Goal: Task Accomplishment & Management: Manage account settings

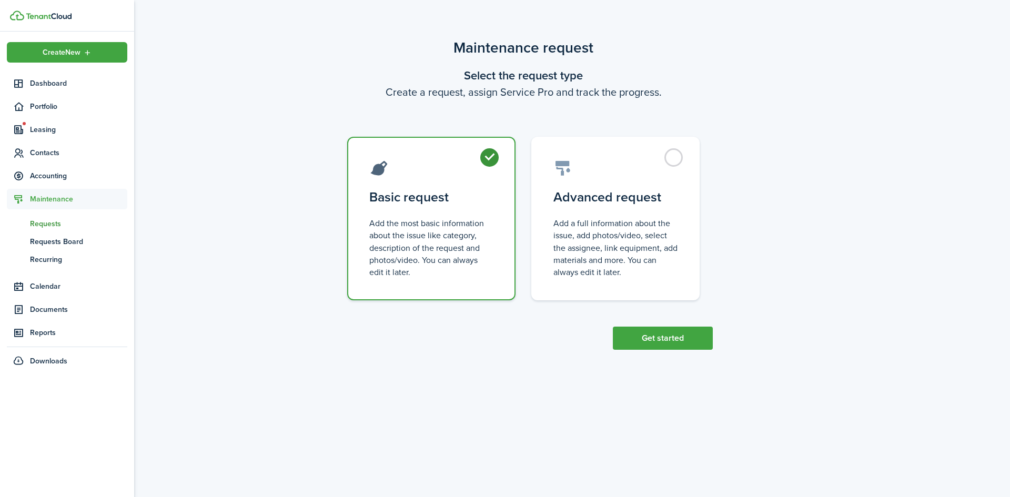
click at [35, 227] on span "Requests" at bounding box center [78, 223] width 97 height 11
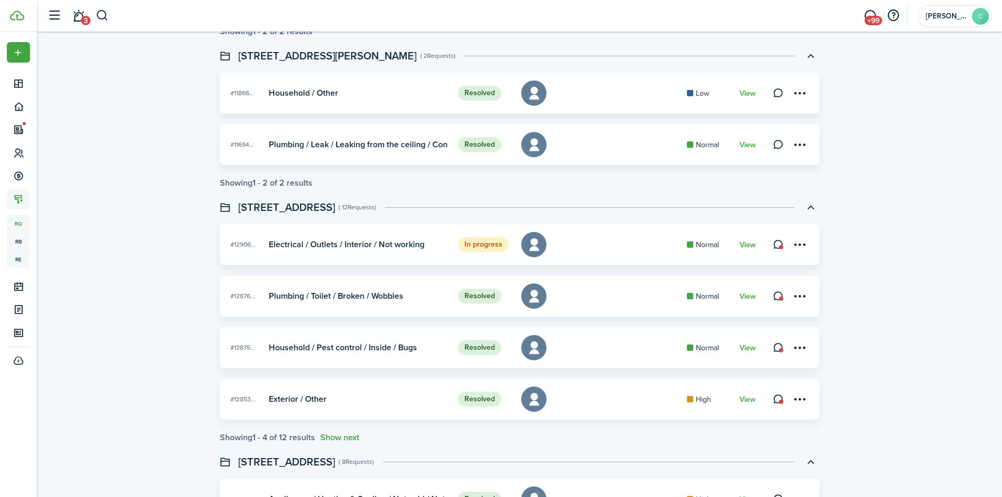
scroll to position [579, 0]
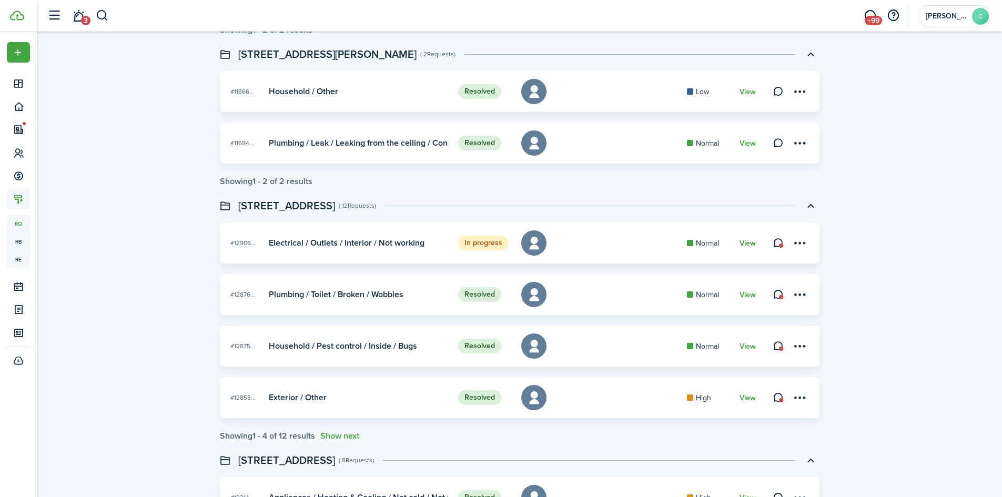
click at [749, 246] on link "View" at bounding box center [747, 243] width 16 height 8
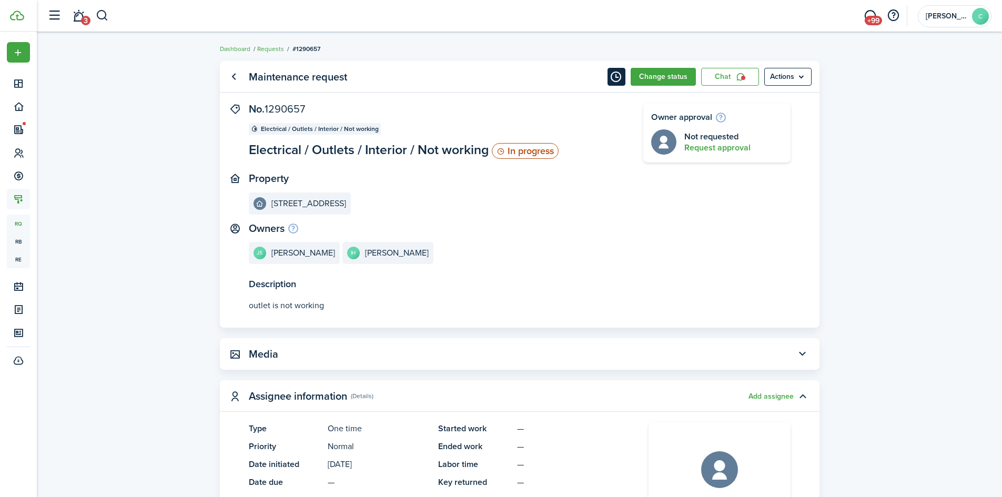
click at [616, 78] on button "Timeline" at bounding box center [616, 77] width 18 height 18
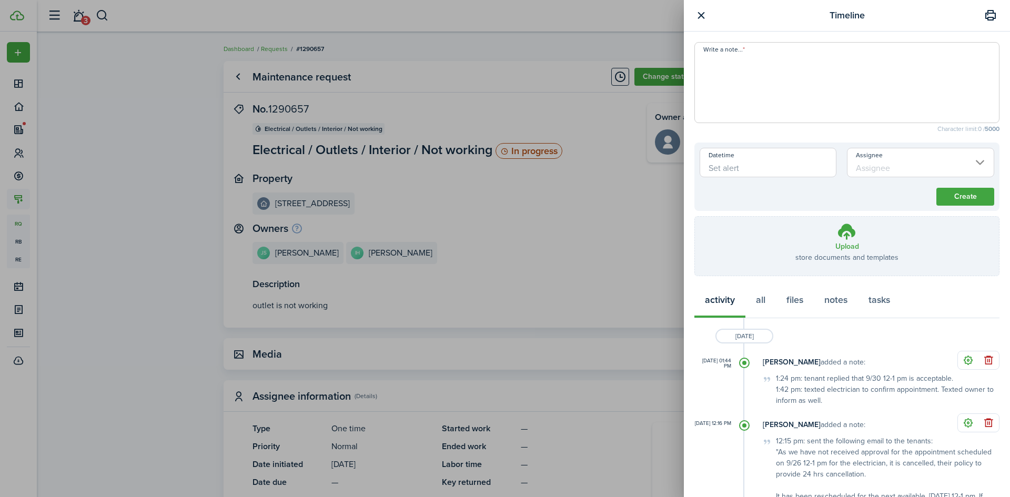
click at [794, 70] on textarea "Write a note..." at bounding box center [847, 85] width 304 height 63
type textarea "C"
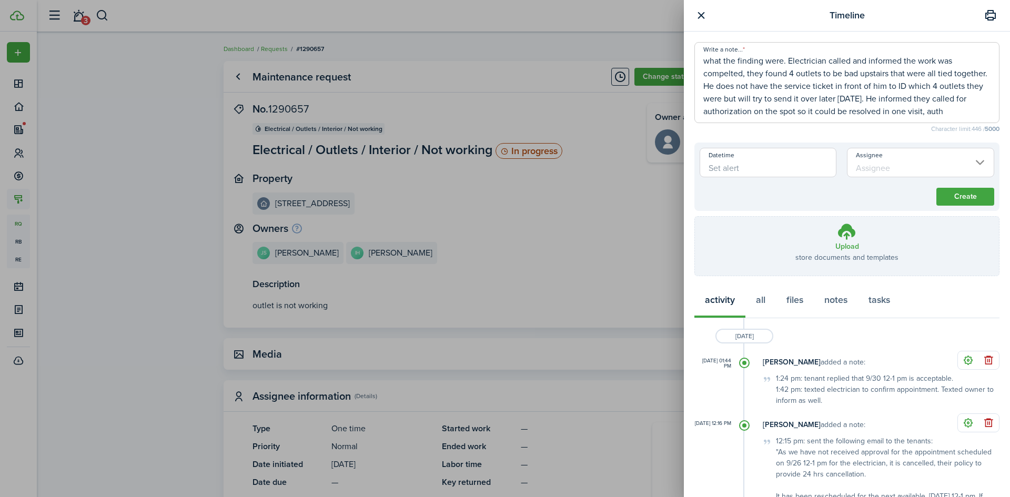
scroll to position [25, 0]
click at [968, 94] on textarea "1:47 pm: reached out to electrician to see if they arrived as scheduled and wha…" at bounding box center [847, 85] width 304 height 63
click at [805, 118] on span "1:47 pm: reached out to electrician to see if they arrived as scheduled and wha…" at bounding box center [846, 82] width 305 height 81
click at [807, 113] on textarea "1:47 pm: reached out to electrician to see if they arrived as scheduled and wha…" at bounding box center [847, 85] width 304 height 63
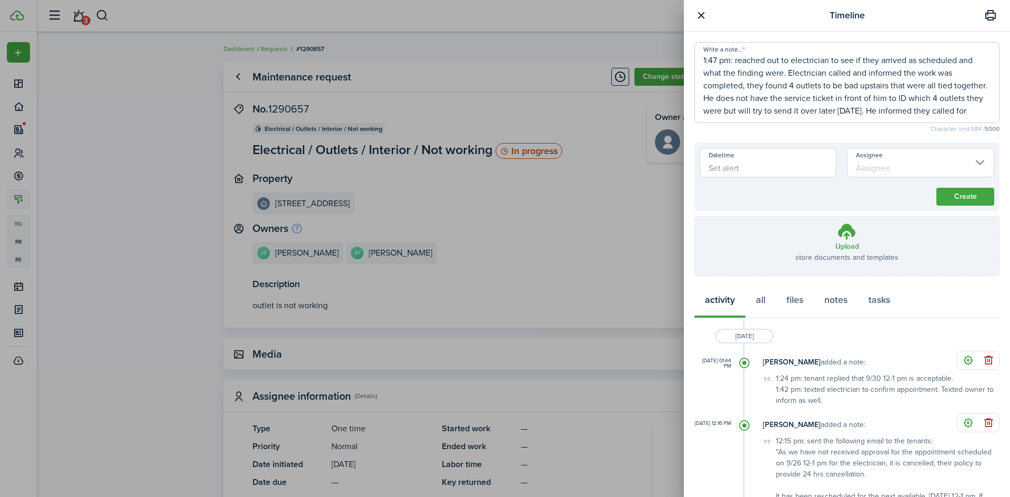
click at [798, 90] on textarea "1:47 pm: reached out to electrician to see if they arrived as scheduled and wha…" at bounding box center [847, 85] width 304 height 63
type textarea "1:47 pm: reached out to electrician to see if they arrived as scheduled and wha…"
click at [947, 191] on button "Create" at bounding box center [965, 197] width 58 height 18
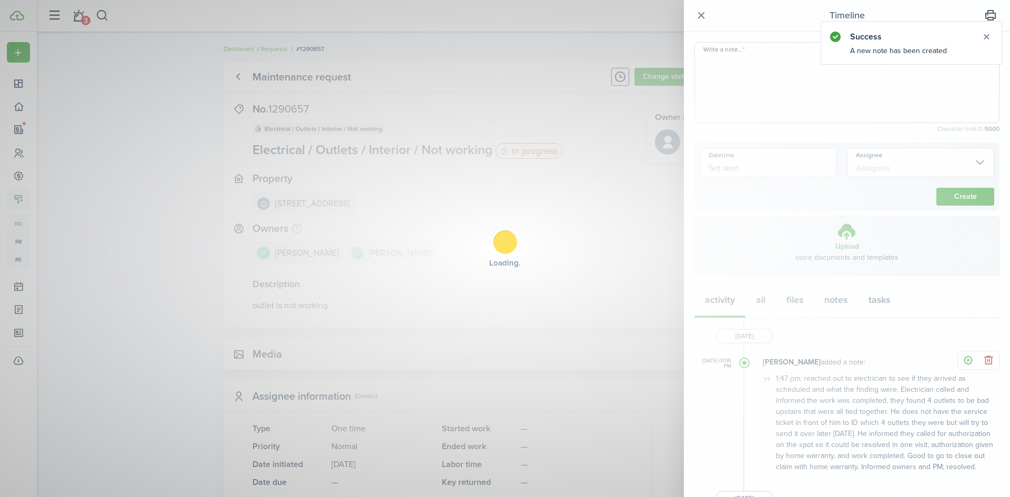
click at [699, 18] on button "button" at bounding box center [700, 15] width 13 height 13
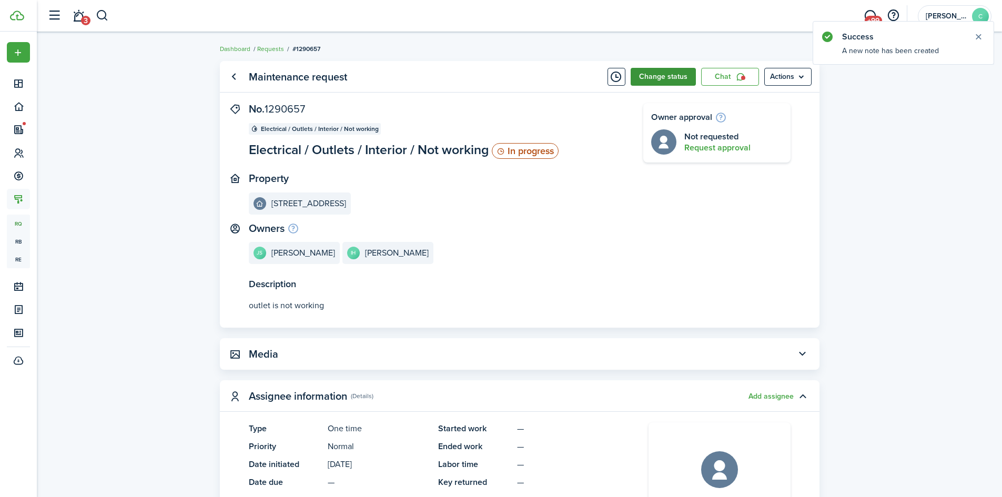
click at [677, 80] on button "Change status" at bounding box center [663, 77] width 65 height 18
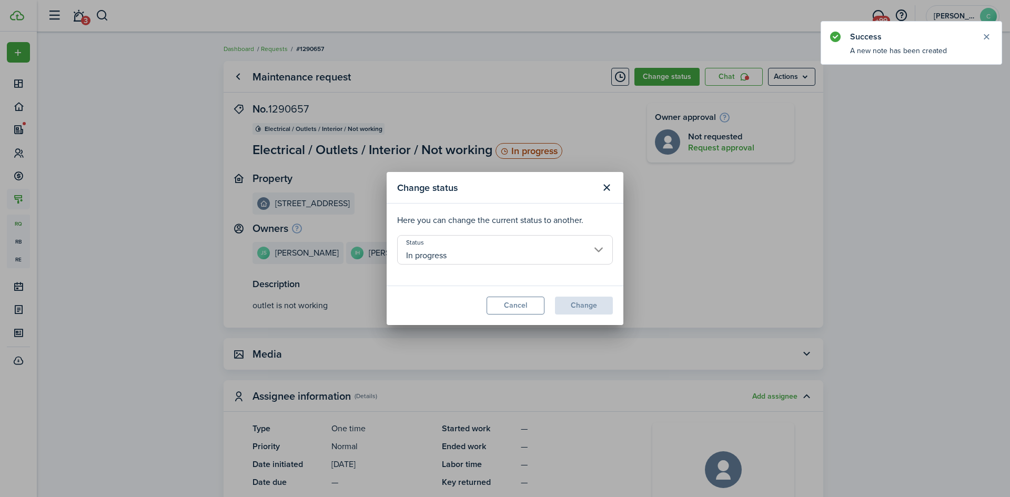
click at [546, 246] on input "In progress" at bounding box center [505, 249] width 216 height 29
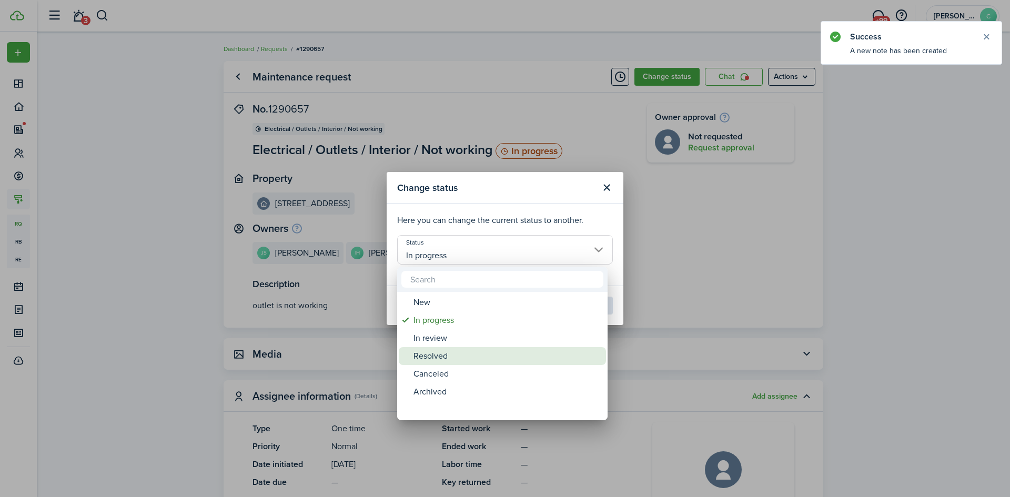
click at [428, 352] on div "Resolved" at bounding box center [506, 356] width 186 height 18
type input "Resolved"
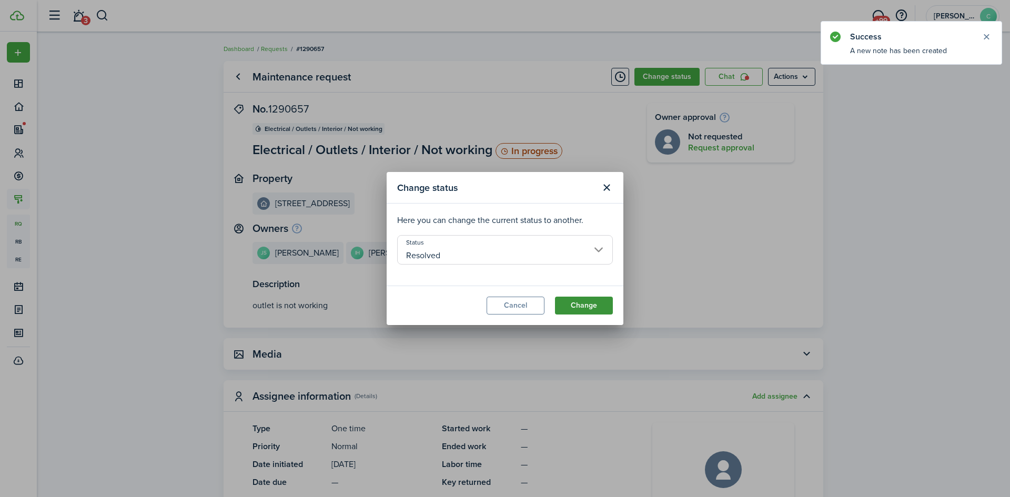
click at [591, 301] on button "Change" at bounding box center [584, 306] width 58 height 18
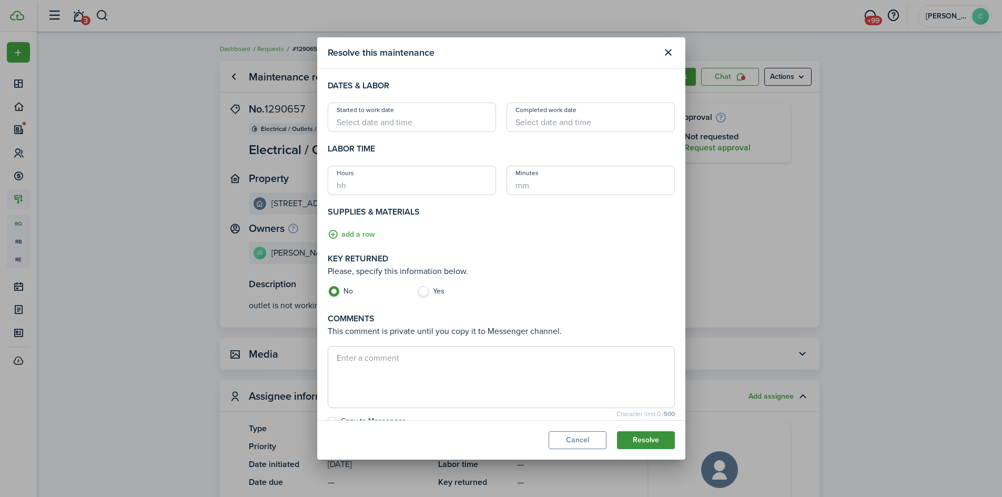
click at [632, 437] on button "Resolve" at bounding box center [646, 440] width 58 height 18
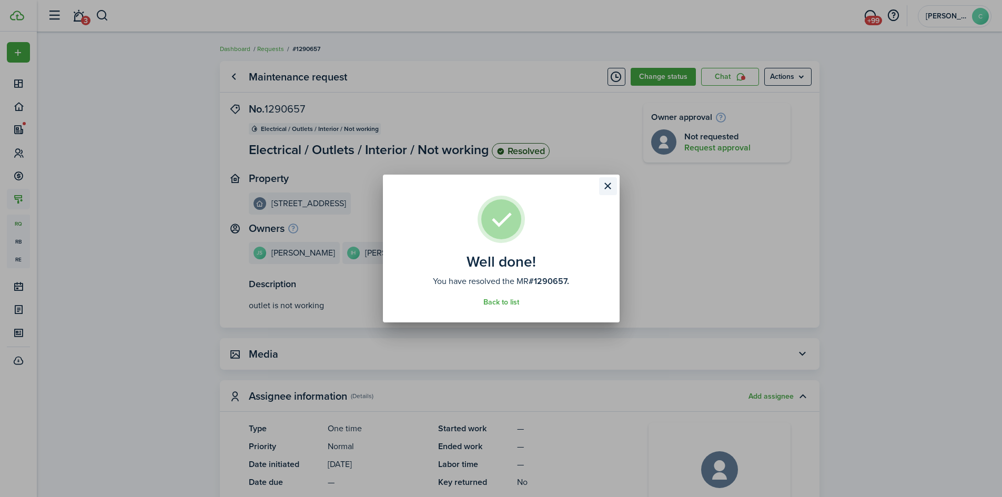
click at [603, 186] on button "Close modal" at bounding box center [608, 186] width 18 height 18
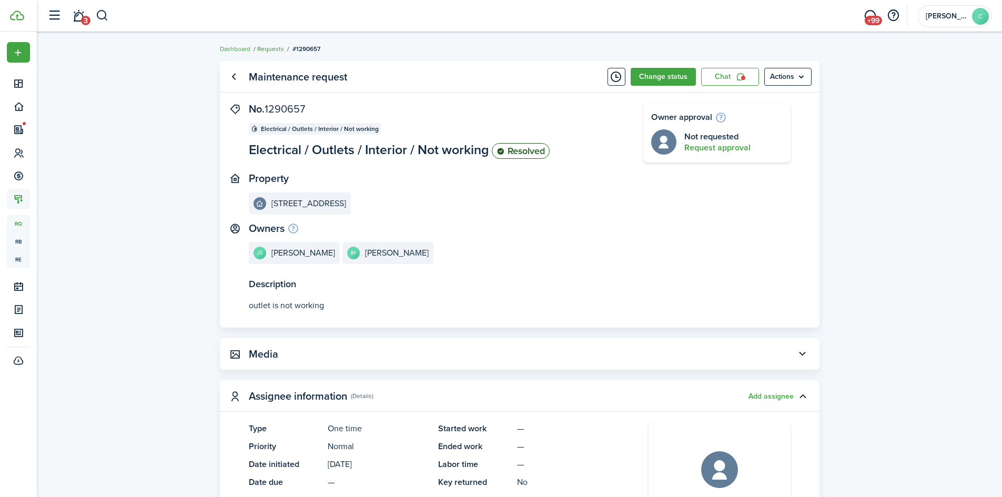
click at [278, 47] on link "Requests" at bounding box center [270, 48] width 27 height 9
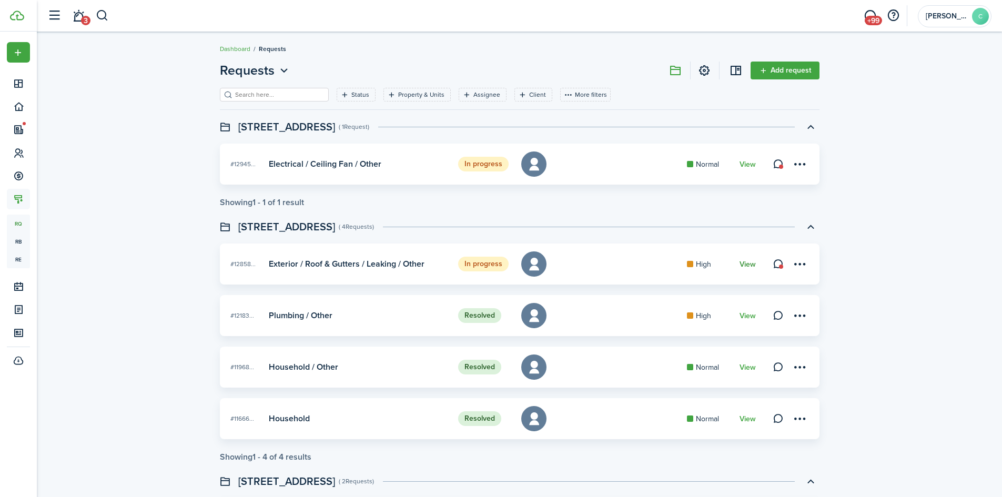
click at [745, 262] on link "View" at bounding box center [747, 264] width 16 height 8
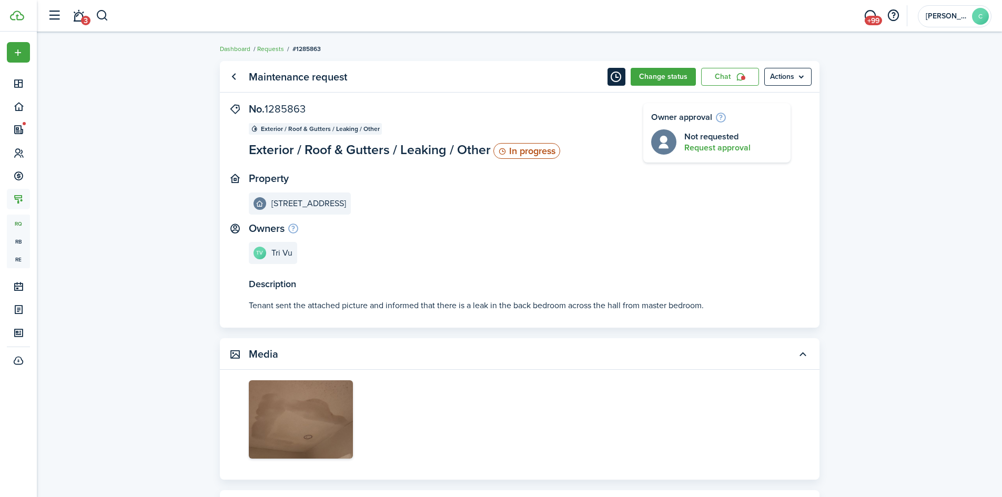
click at [613, 77] on button "Timeline" at bounding box center [616, 77] width 18 height 18
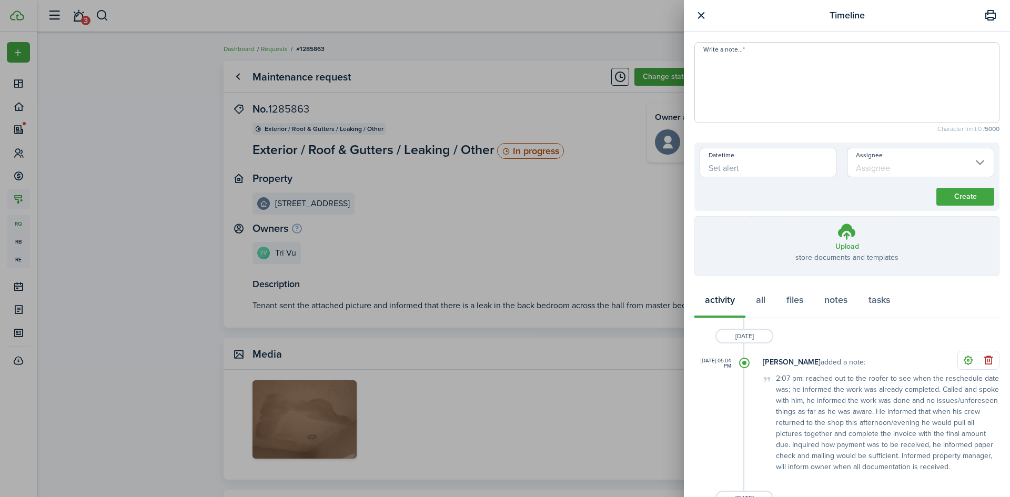
click at [770, 100] on textarea "Write a note..." at bounding box center [847, 85] width 304 height 63
type textarea "R"
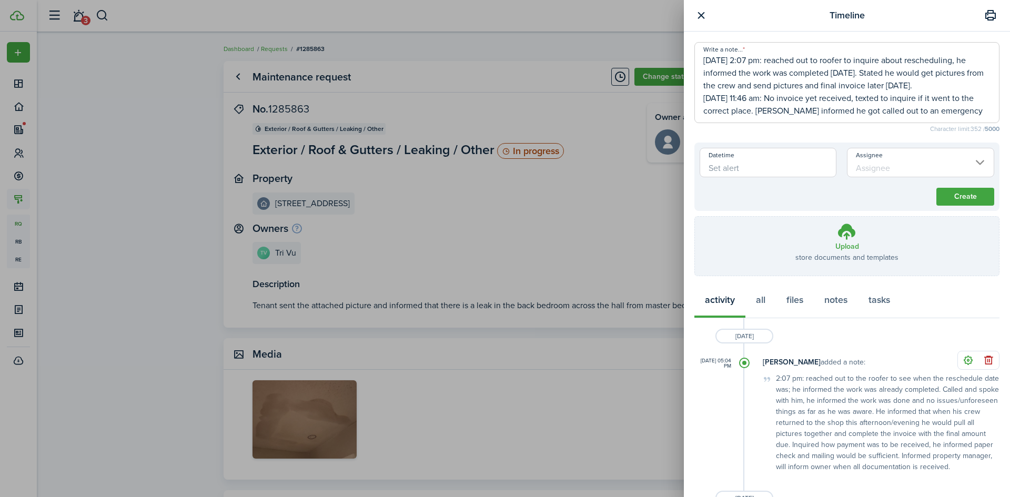
scroll to position [12, 0]
click at [948, 73] on textarea "[DATE] 2:07 pm: reached out to roofer to inquire about rescheduling, he informe…" at bounding box center [847, 85] width 304 height 63
click at [844, 113] on textarea "[DATE] 2:07 pm: reached out to roofer to inquire about rescheduling, he informe…" at bounding box center [847, 85] width 304 height 63
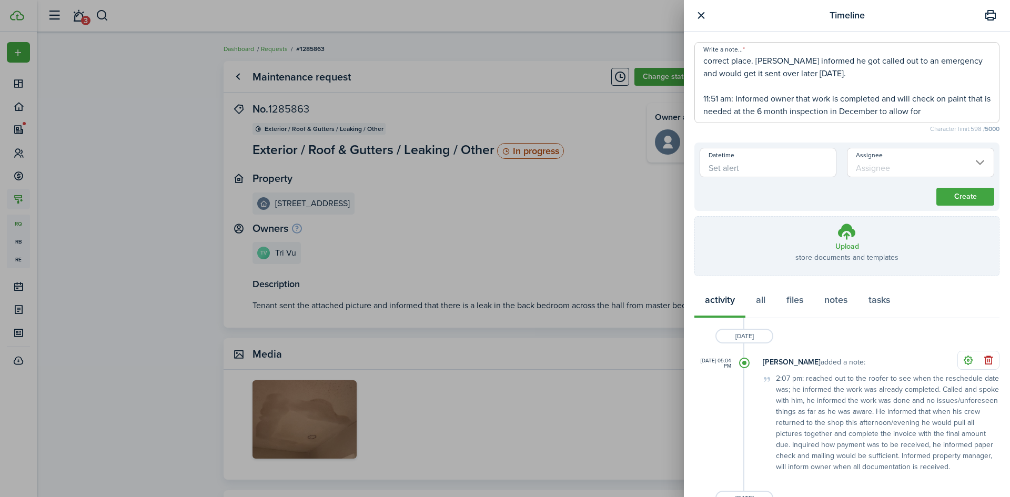
click at [948, 100] on textarea "[DATE] 2:07 pm: reached out to roofer to inquire about rescheduling, he informe…" at bounding box center [847, 85] width 304 height 63
click at [968, 111] on textarea "[DATE] 2:07 pm: reached out to roofer to inquire about rescheduling, he informe…" at bounding box center [847, 85] width 304 height 63
click at [960, 115] on textarea "[DATE] 2:07 pm: reached out to roofer to inquire about rescheduling, he informe…" at bounding box center [847, 85] width 304 height 63
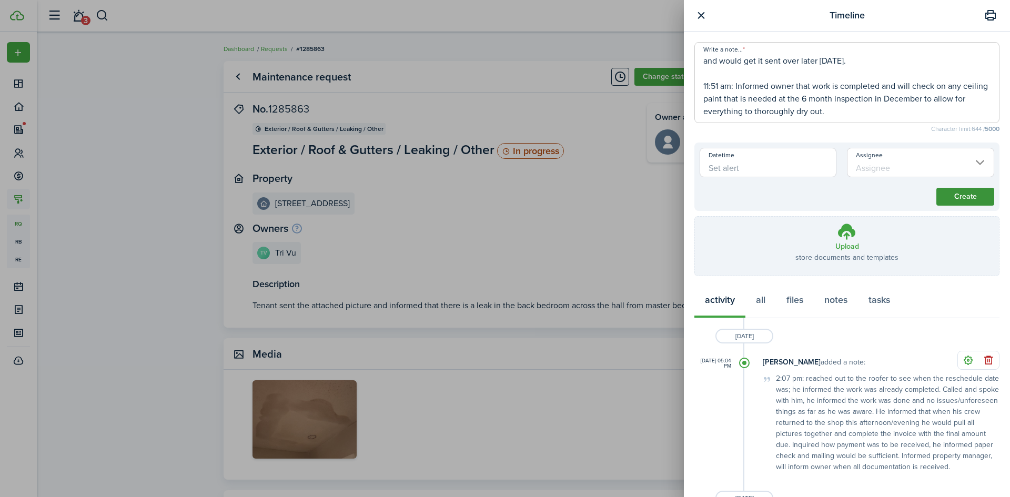
type textarea "[DATE] 2:07 pm: reached out to roofer to inquire about rescheduling, he informe…"
click at [959, 194] on button "Create" at bounding box center [965, 197] width 58 height 18
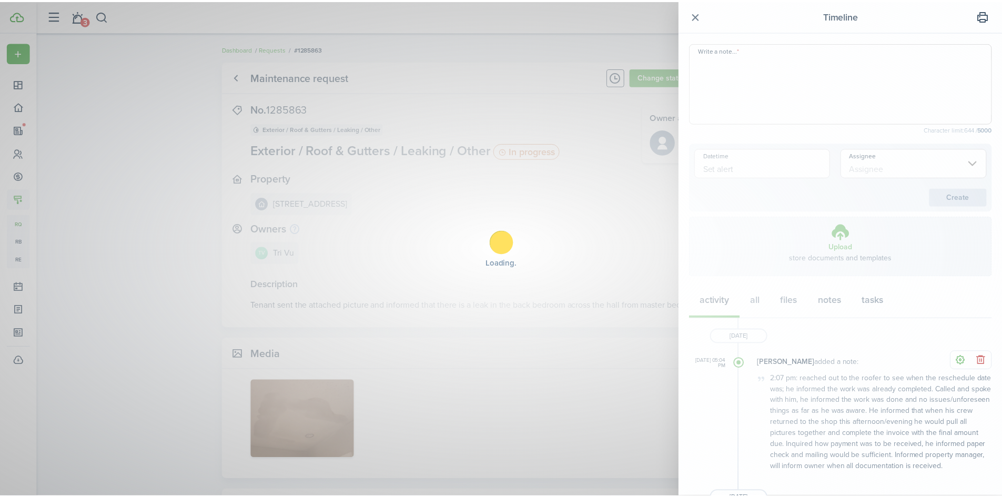
scroll to position [0, 0]
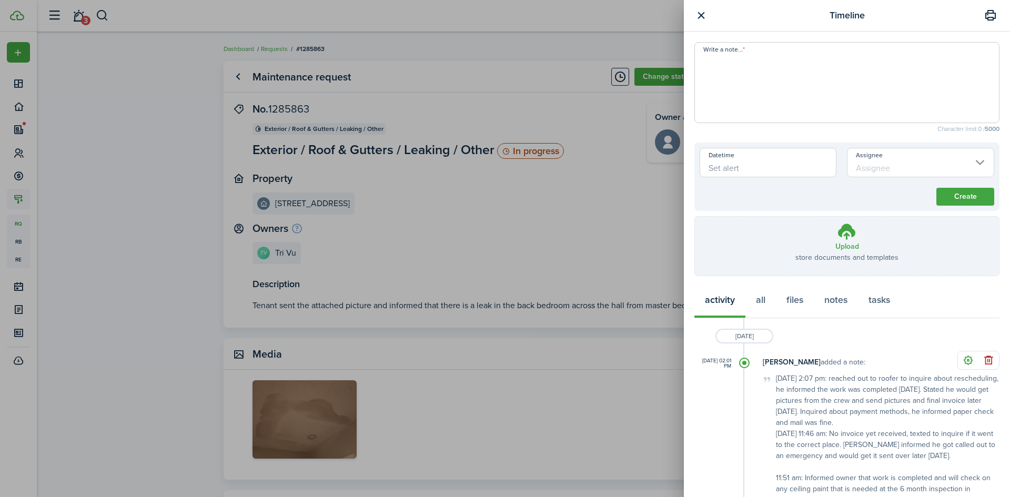
click at [702, 17] on button "button" at bounding box center [700, 15] width 13 height 13
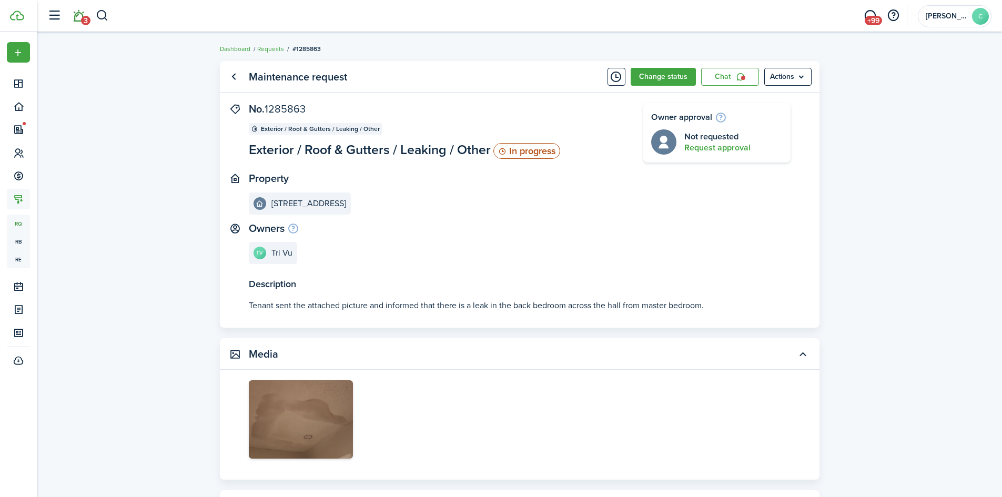
click at [85, 16] on span "3" at bounding box center [85, 20] width 9 height 9
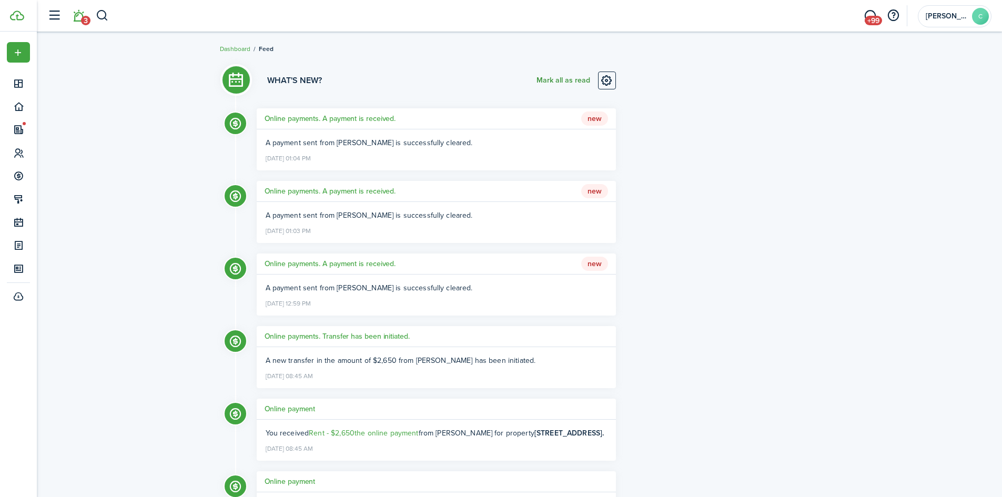
click at [566, 79] on button "Mark all as read" at bounding box center [563, 81] width 54 height 18
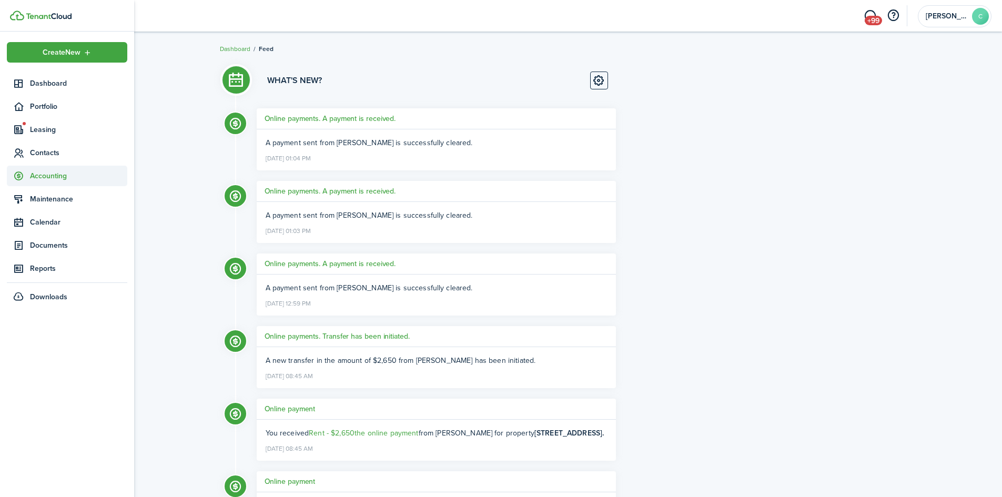
click at [49, 175] on span "Accounting" at bounding box center [78, 175] width 97 height 11
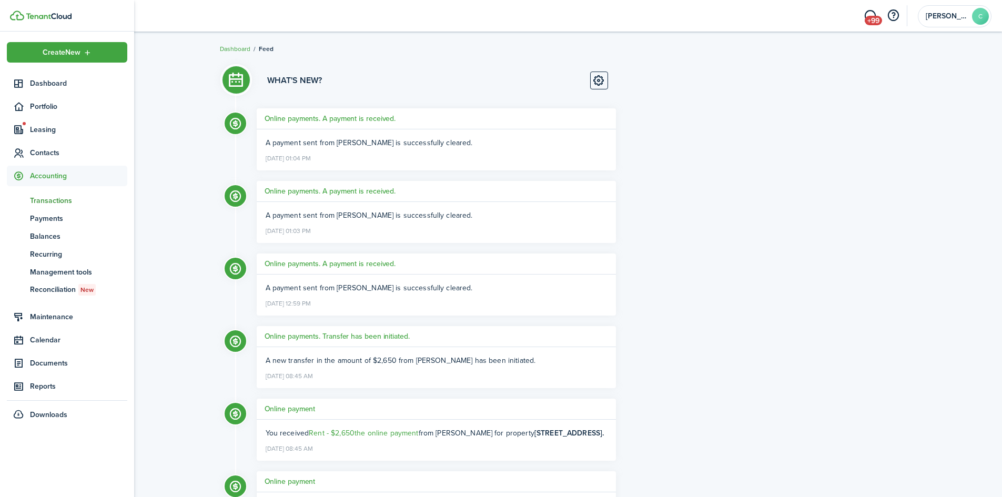
click at [46, 200] on span "Transactions" at bounding box center [78, 200] width 97 height 11
